Goal: Task Accomplishment & Management: Manage account settings

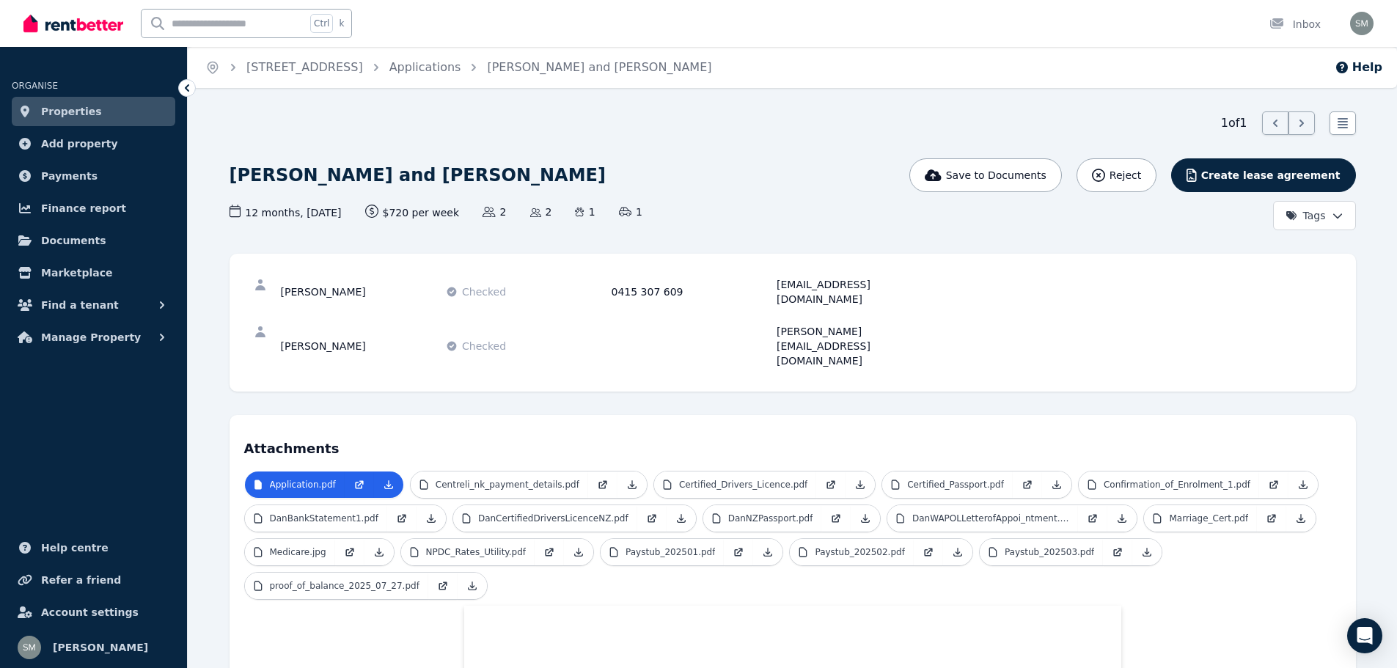
click at [76, 111] on span "Properties" at bounding box center [71, 112] width 61 height 18
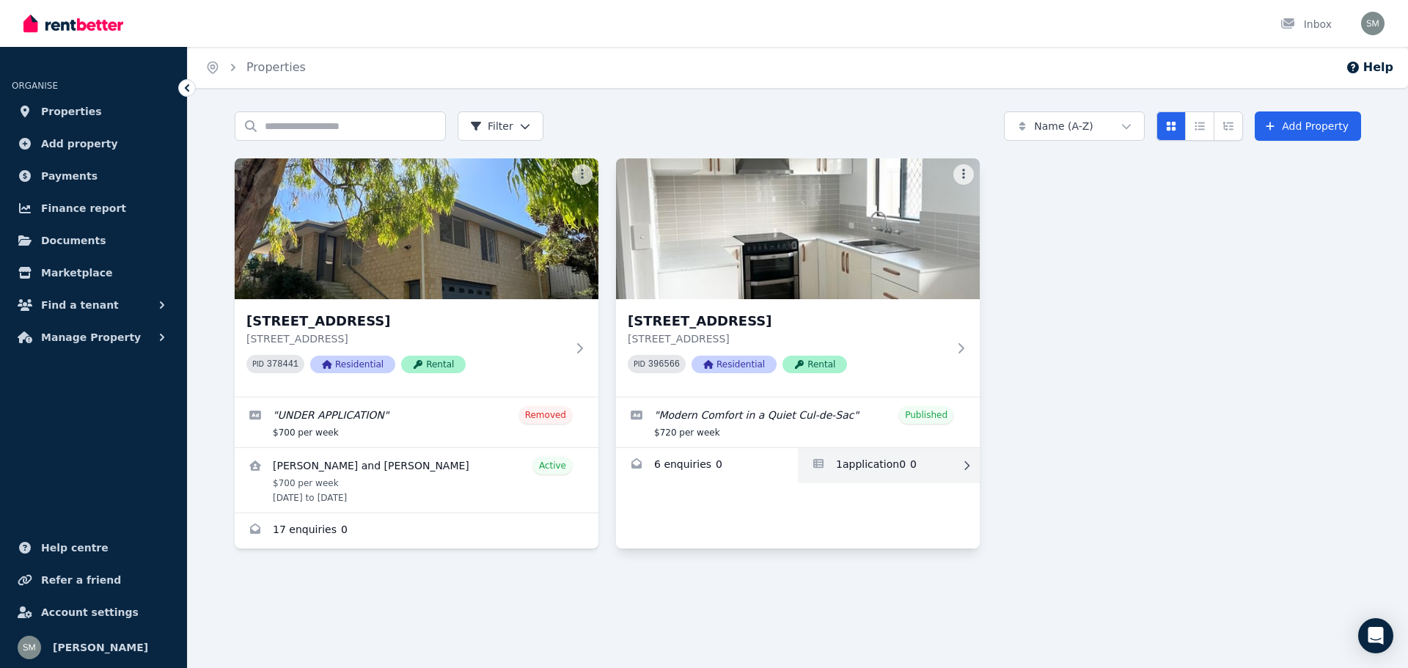
click at [852, 460] on link "Applications for 1B Plankton Pl, Heathridge" at bounding box center [889, 465] width 182 height 35
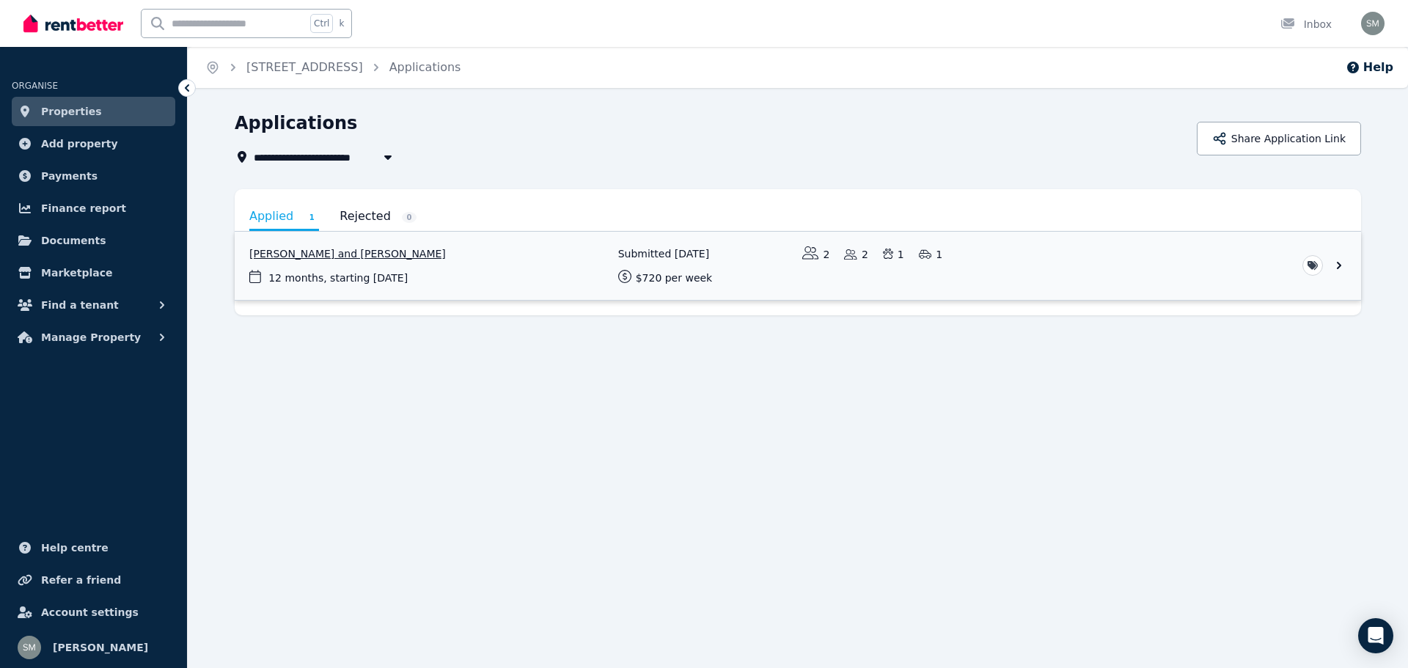
click at [424, 266] on link "View application: Ashleigh Koch and Daniel Gibson" at bounding box center [798, 266] width 1126 height 68
